Goal: Task Accomplishment & Management: Use online tool/utility

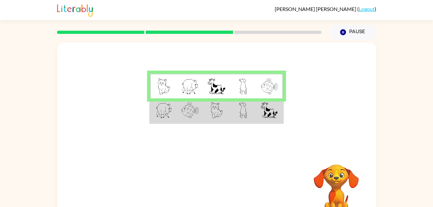
click at [237, 98] on td at bounding box center [243, 86] width 26 height 25
click at [165, 108] on img at bounding box center [164, 110] width 17 height 16
click at [162, 107] on img at bounding box center [164, 110] width 17 height 16
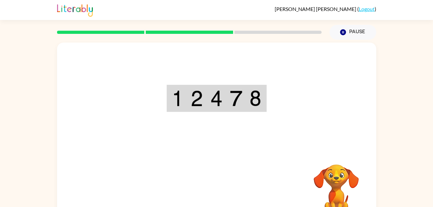
click at [230, 193] on div "Your browser must support playing .mp4 files to use Literably. Please try using…" at bounding box center [216, 135] width 319 height 184
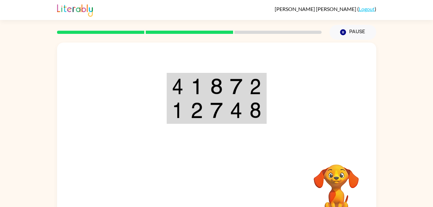
click at [215, 112] on img at bounding box center [216, 110] width 12 height 16
click at [180, 86] on img at bounding box center [178, 86] width 12 height 16
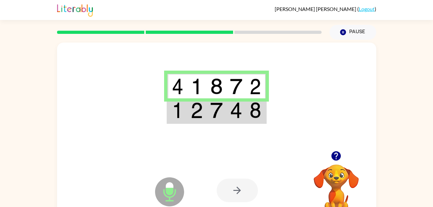
click at [213, 117] on img at bounding box center [216, 110] width 12 height 16
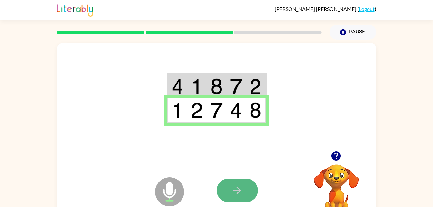
click at [229, 197] on button "button" at bounding box center [237, 191] width 41 height 24
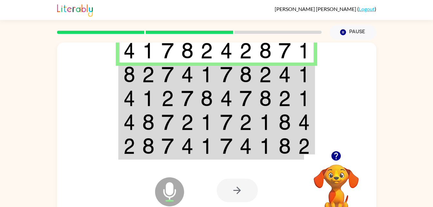
click at [77, 86] on div at bounding box center [216, 97] width 319 height 108
click at [183, 74] on img at bounding box center [187, 74] width 12 height 16
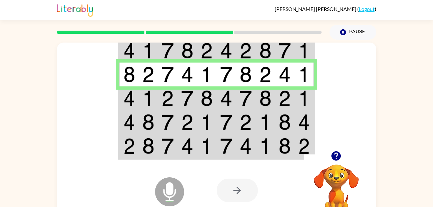
click at [129, 100] on img at bounding box center [130, 98] width 12 height 16
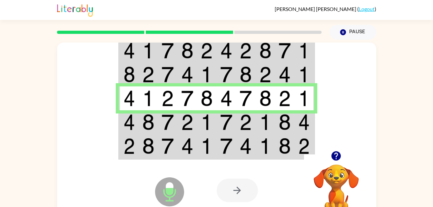
click at [128, 125] on img at bounding box center [130, 122] width 12 height 16
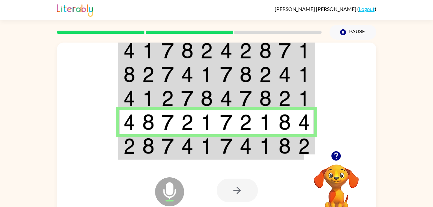
click at [149, 148] on img at bounding box center [148, 146] width 12 height 16
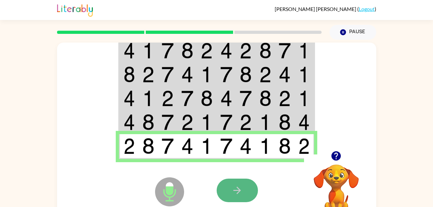
click at [241, 196] on icon "button" at bounding box center [237, 190] width 11 height 11
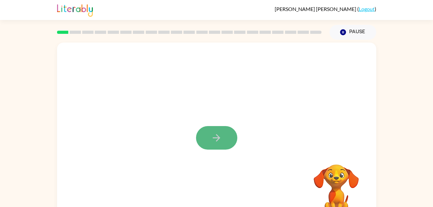
click at [216, 131] on button "button" at bounding box center [216, 138] width 41 height 24
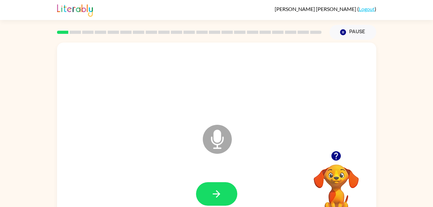
click at [215, 140] on icon "Microphone The Microphone is here when it is your turn to talk" at bounding box center [249, 147] width 97 height 48
click at [199, 186] on button "button" at bounding box center [216, 194] width 41 height 24
click at [206, 189] on button "button" at bounding box center [216, 194] width 41 height 24
click at [295, 137] on icon "Microphone The Microphone is here when it is your turn to talk" at bounding box center [249, 147] width 97 height 48
click at [209, 190] on button "button" at bounding box center [216, 194] width 41 height 24
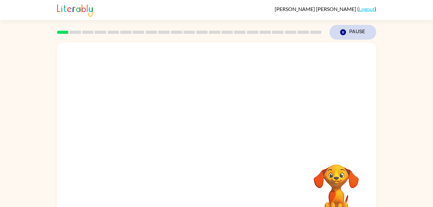
click at [345, 35] on icon "Pause" at bounding box center [343, 32] width 7 height 7
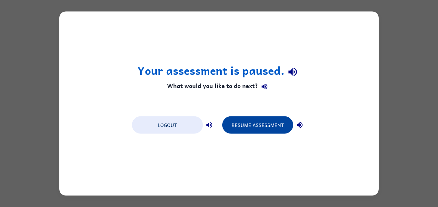
click at [264, 121] on button "Resume Assessment" at bounding box center [257, 124] width 71 height 17
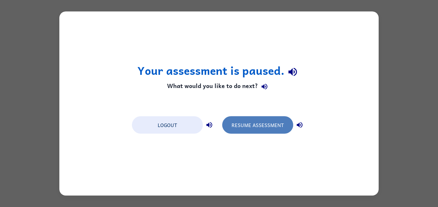
click at [251, 125] on button "Resume Assessment" at bounding box center [257, 124] width 71 height 17
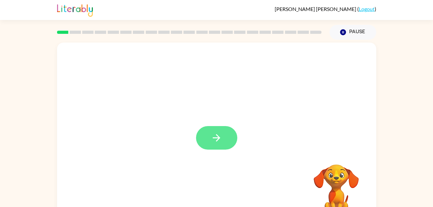
click at [212, 138] on icon "button" at bounding box center [216, 137] width 11 height 11
click at [216, 142] on icon "button" at bounding box center [216, 137] width 11 height 11
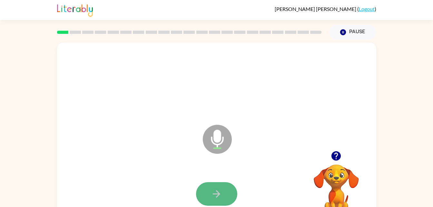
click at [216, 186] on button "button" at bounding box center [216, 194] width 41 height 24
click at [222, 199] on button "button" at bounding box center [216, 194] width 41 height 24
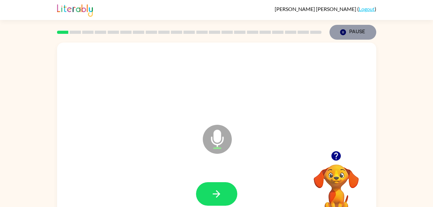
click at [349, 29] on button "Pause Pause" at bounding box center [353, 32] width 47 height 15
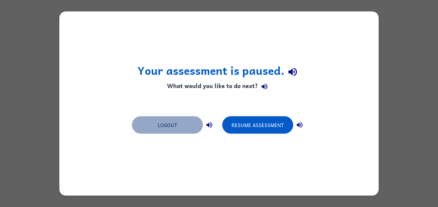
click at [182, 125] on button "Logout" at bounding box center [167, 124] width 71 height 17
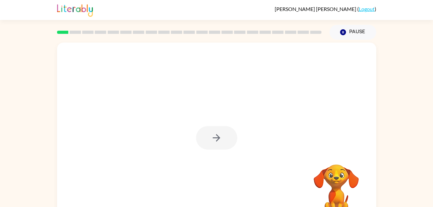
click at [224, 149] on div at bounding box center [216, 138] width 41 height 24
click at [222, 139] on div at bounding box center [216, 138] width 41 height 24
click at [219, 134] on icon "button" at bounding box center [216, 137] width 11 height 11
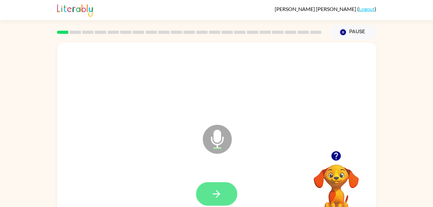
click at [214, 190] on icon "button" at bounding box center [216, 193] width 11 height 11
click at [217, 191] on icon "button" at bounding box center [216, 193] width 7 height 7
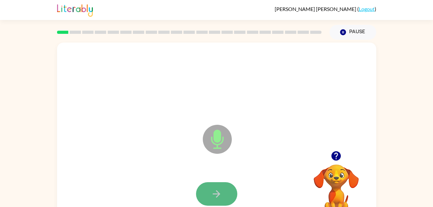
click at [212, 192] on icon "button" at bounding box center [216, 193] width 11 height 11
click at [221, 189] on icon "button" at bounding box center [216, 193] width 11 height 11
click at [226, 191] on button "button" at bounding box center [216, 194] width 41 height 24
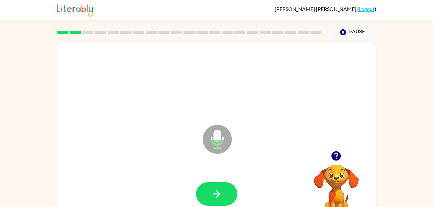
click at [336, 179] on video "Your browser must support playing .mp4 files to use Literably. Please try using…" at bounding box center [336, 187] width 65 height 65
click at [142, 160] on div "Microphone The Microphone is here when it is your turn to talk" at bounding box center [216, 135] width 319 height 184
click at [214, 185] on button "button" at bounding box center [216, 194] width 41 height 24
click at [210, 191] on button "button" at bounding box center [216, 194] width 41 height 24
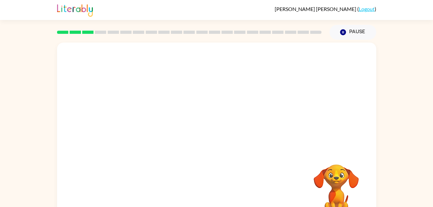
click at [292, 183] on div at bounding box center [217, 194] width 306 height 53
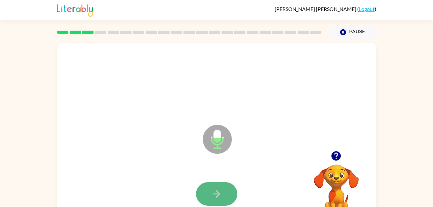
click at [212, 197] on icon "button" at bounding box center [216, 193] width 11 height 11
click at [219, 192] on icon "button" at bounding box center [216, 193] width 11 height 11
click at [226, 194] on button "button" at bounding box center [216, 194] width 41 height 24
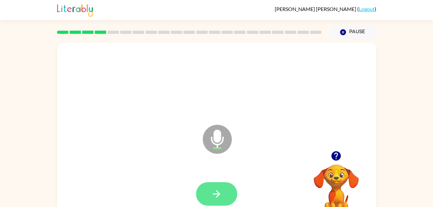
click at [227, 198] on button "button" at bounding box center [216, 194] width 41 height 24
click at [214, 197] on icon "button" at bounding box center [216, 193] width 11 height 11
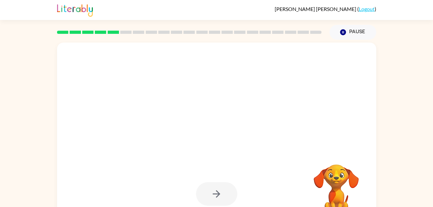
click at [224, 194] on div at bounding box center [216, 194] width 41 height 24
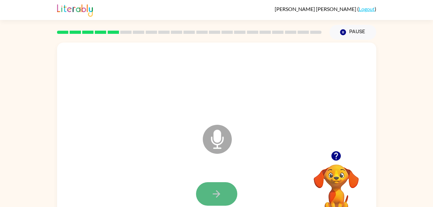
click at [212, 190] on icon "button" at bounding box center [216, 193] width 11 height 11
click at [206, 202] on button "button" at bounding box center [216, 194] width 41 height 24
click at [219, 189] on icon "button" at bounding box center [216, 193] width 11 height 11
click at [208, 189] on button "button" at bounding box center [216, 194] width 41 height 24
click at [203, 200] on button "button" at bounding box center [216, 194] width 41 height 24
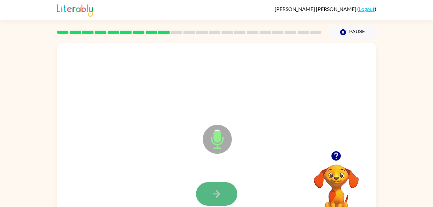
click at [224, 196] on button "button" at bounding box center [216, 194] width 41 height 24
click at [220, 196] on icon "button" at bounding box center [216, 193] width 11 height 11
click at [213, 190] on icon "button" at bounding box center [216, 193] width 11 height 11
click at [219, 192] on icon "button" at bounding box center [216, 193] width 11 height 11
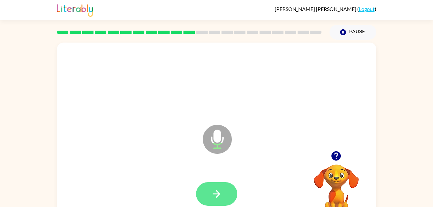
click at [199, 189] on button "button" at bounding box center [216, 194] width 41 height 24
click at [214, 190] on icon "button" at bounding box center [216, 193] width 11 height 11
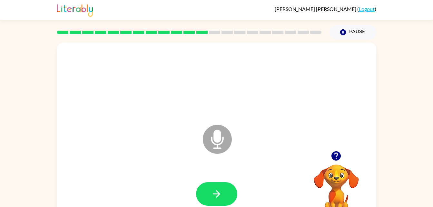
click at [154, 169] on div at bounding box center [217, 194] width 306 height 53
click at [212, 185] on button "button" at bounding box center [216, 194] width 41 height 24
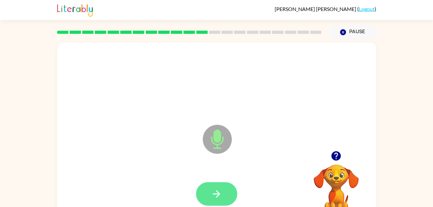
click at [224, 192] on button "button" at bounding box center [216, 194] width 41 height 24
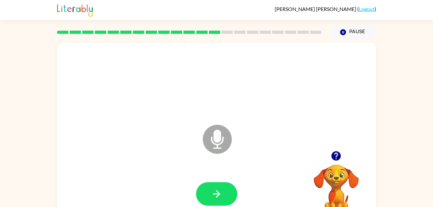
click at [155, 164] on div "Microphone The Microphone is here when it is your turn to talk" at bounding box center [216, 135] width 319 height 184
click at [215, 194] on icon "button" at bounding box center [216, 193] width 7 height 7
click at [143, 129] on div "Microphone The Microphone is here when it is your turn to talk" at bounding box center [202, 123] width 276 height 23
click at [212, 187] on button "button" at bounding box center [216, 194] width 41 height 24
drag, startPoint x: 212, startPoint y: 187, endPoint x: 207, endPoint y: 197, distance: 11.7
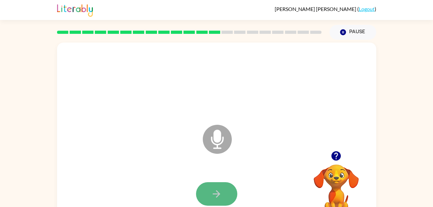
click at [207, 197] on button "button" at bounding box center [216, 194] width 41 height 24
click at [106, 145] on div "Microphone The Microphone is here when it is your turn to talk" at bounding box center [216, 135] width 319 height 184
click at [210, 185] on button "button" at bounding box center [216, 194] width 41 height 24
click at [214, 192] on icon "button" at bounding box center [216, 193] width 11 height 11
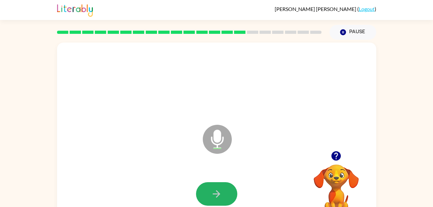
click at [111, 112] on div "Microphone The Microphone is here when it is your turn to talk" at bounding box center [202, 123] width 276 height 23
drag, startPoint x: 111, startPoint y: 112, endPoint x: 215, endPoint y: 196, distance: 133.8
click at [215, 196] on icon "button" at bounding box center [216, 193] width 11 height 11
click at [217, 196] on icon "button" at bounding box center [216, 193] width 11 height 11
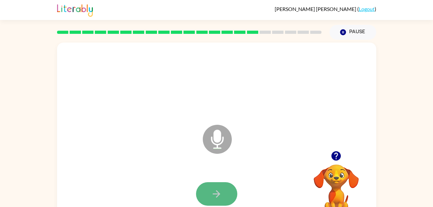
click at [205, 200] on button "button" at bounding box center [216, 194] width 41 height 24
click at [215, 196] on icon "button" at bounding box center [216, 193] width 11 height 11
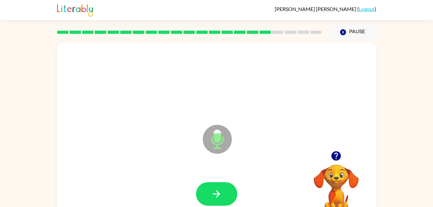
click at [215, 196] on icon "button" at bounding box center [216, 193] width 11 height 11
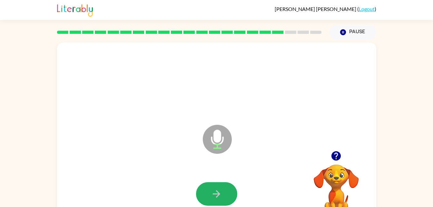
click at [215, 196] on icon "button" at bounding box center [216, 193] width 11 height 11
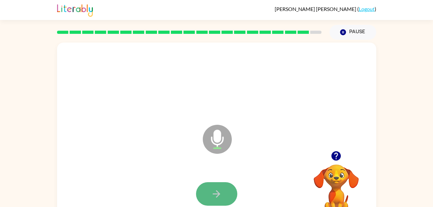
click at [215, 196] on icon "button" at bounding box center [216, 193] width 11 height 11
